Goal: Check status: Check status

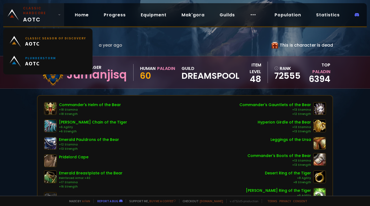
click at [52, 20] on span "Classic Hardcore AOTC" at bounding box center [39, 15] width 33 height 18
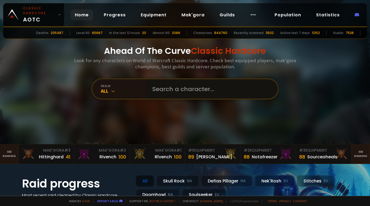
click at [184, 89] on input "text" at bounding box center [210, 88] width 122 height 19
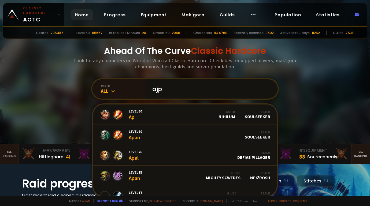
type input "ajpx"
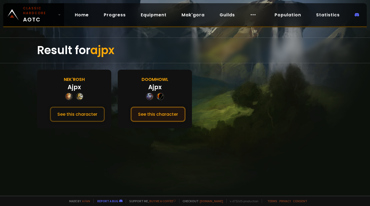
click at [161, 113] on button "See this character" at bounding box center [158, 114] width 55 height 15
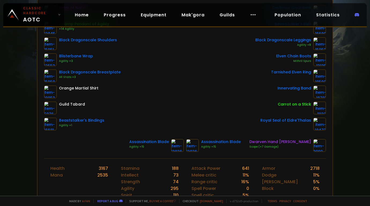
scroll to position [54, 0]
